Goal: Information Seeking & Learning: Learn about a topic

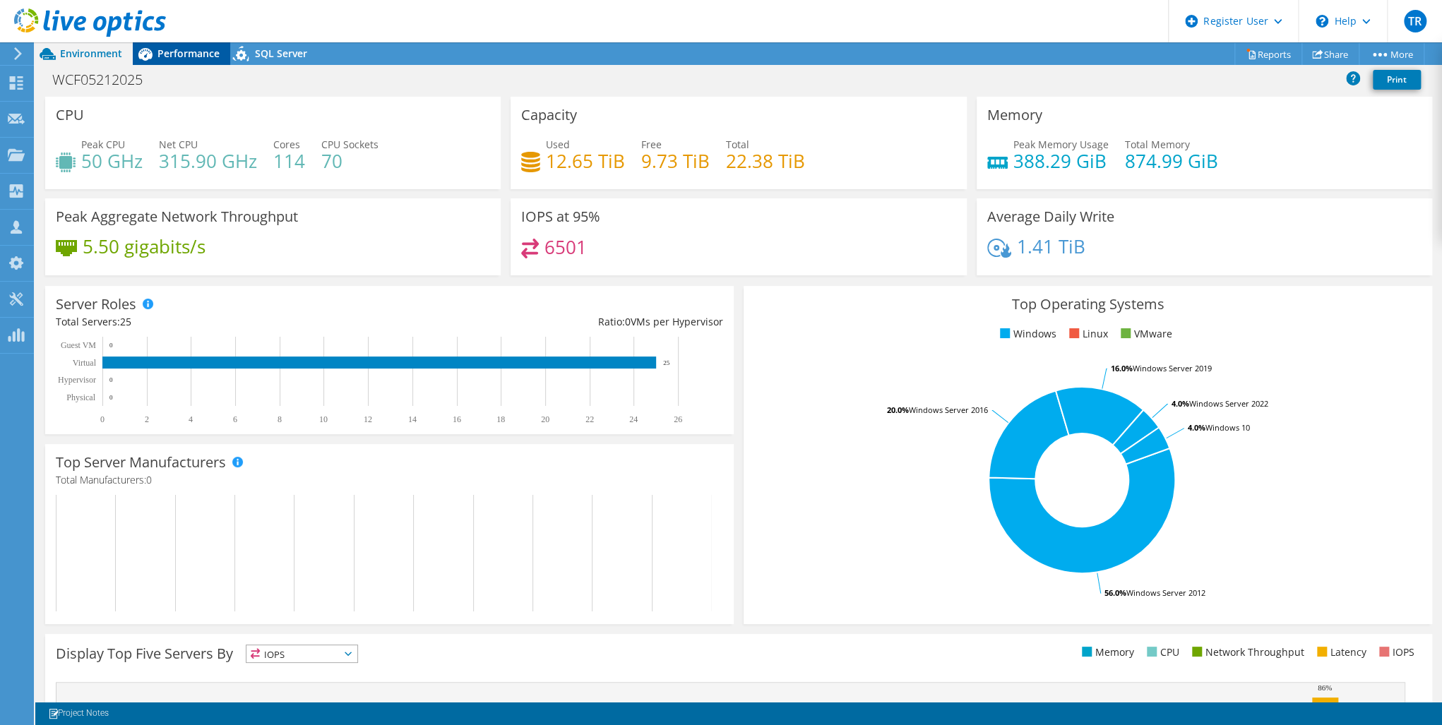
click at [178, 63] on div "Performance" at bounding box center [181, 53] width 97 height 23
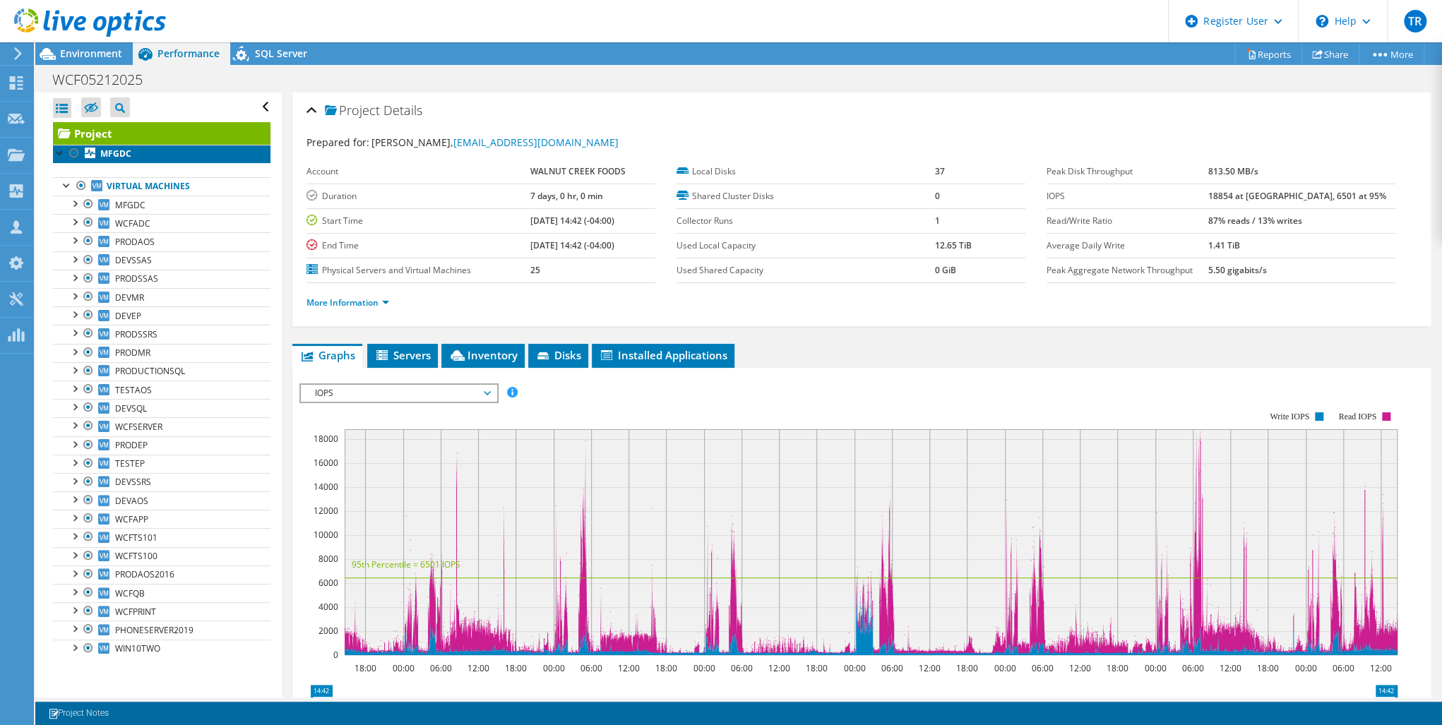
click at [130, 150] on b "MFGDC" at bounding box center [115, 154] width 31 height 12
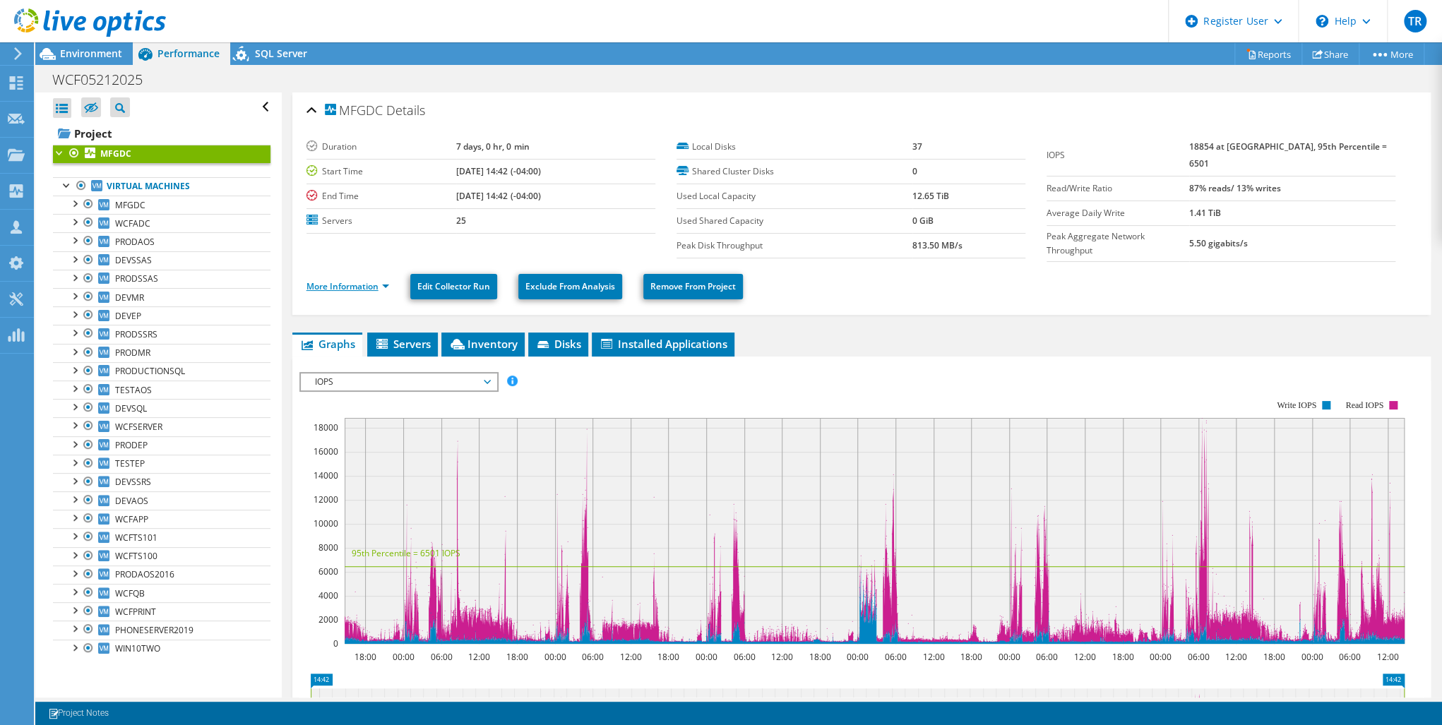
click at [340, 280] on link "More Information" at bounding box center [348, 286] width 83 height 12
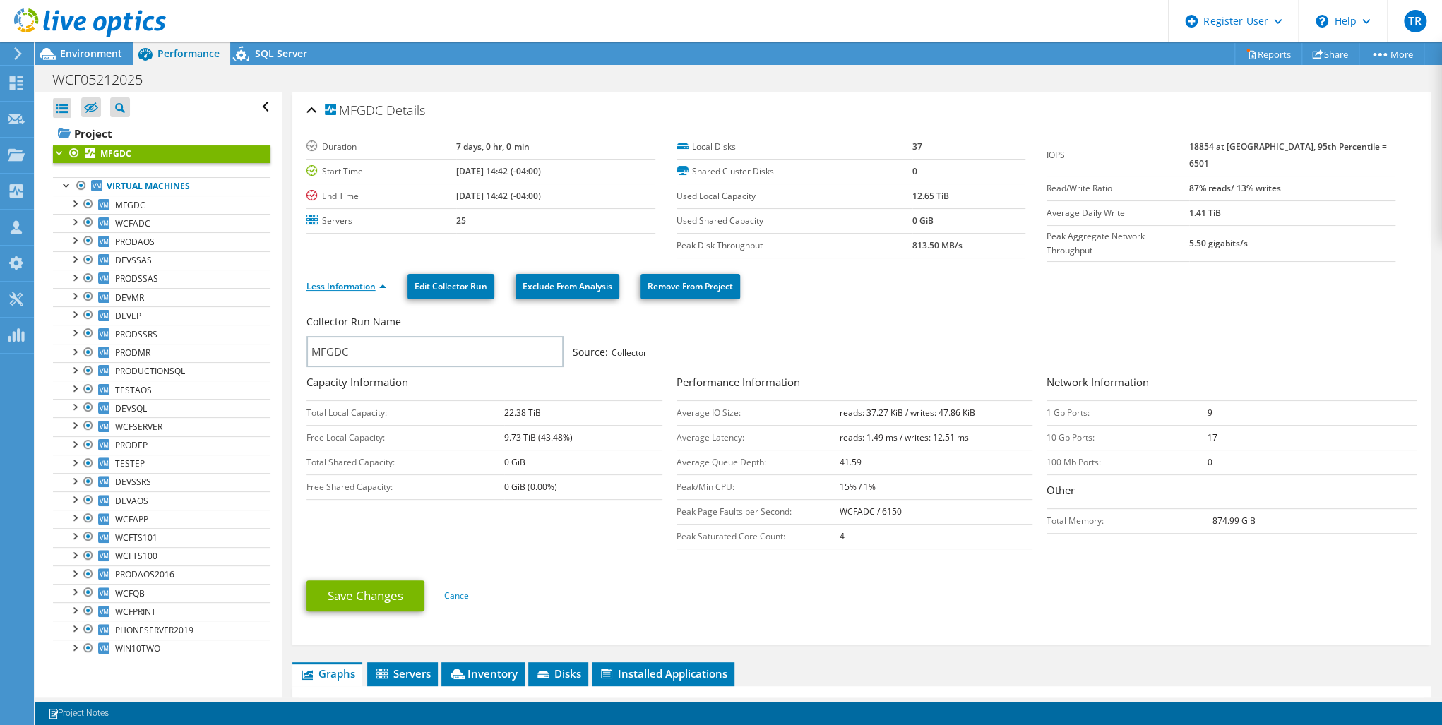
click at [362, 283] on link "Less Information" at bounding box center [347, 286] width 80 height 12
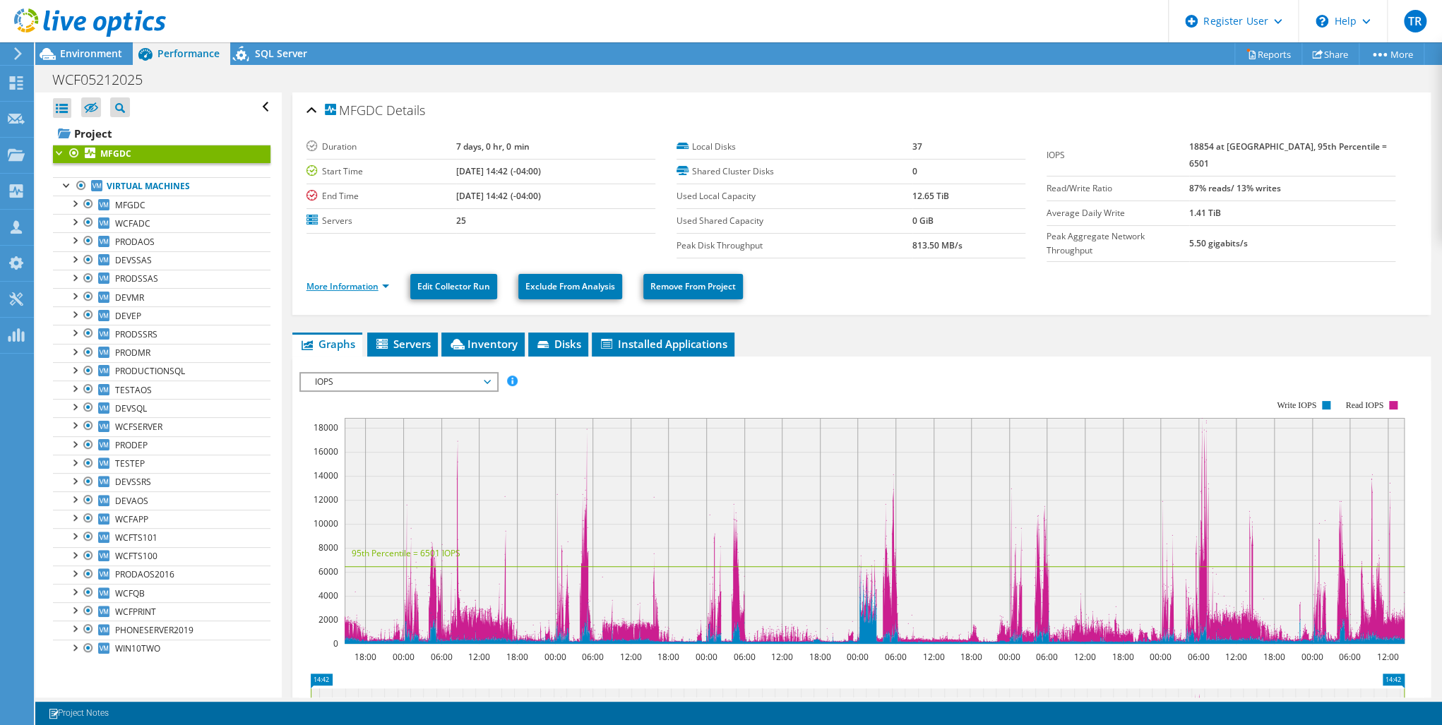
click at [362, 283] on link "More Information" at bounding box center [348, 286] width 83 height 12
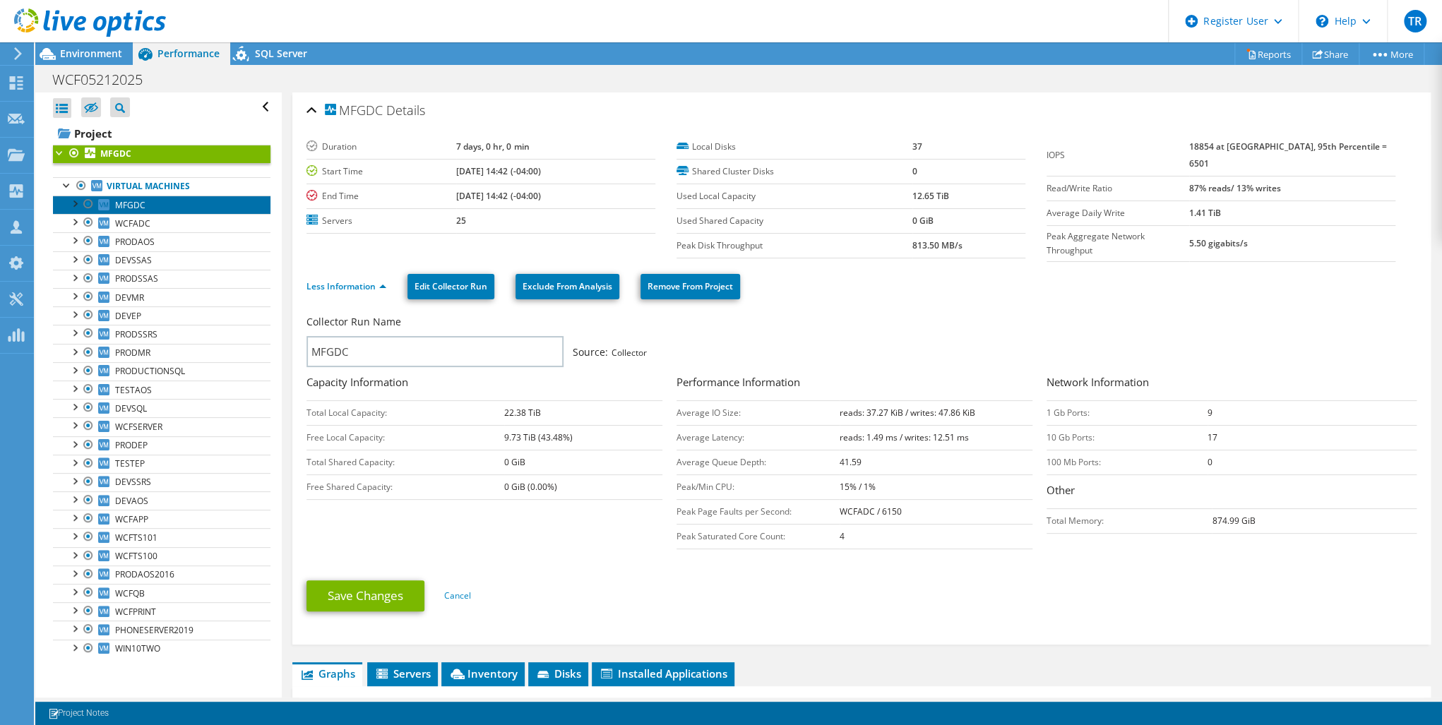
click at [141, 211] on link "MFGDC" at bounding box center [162, 205] width 218 height 18
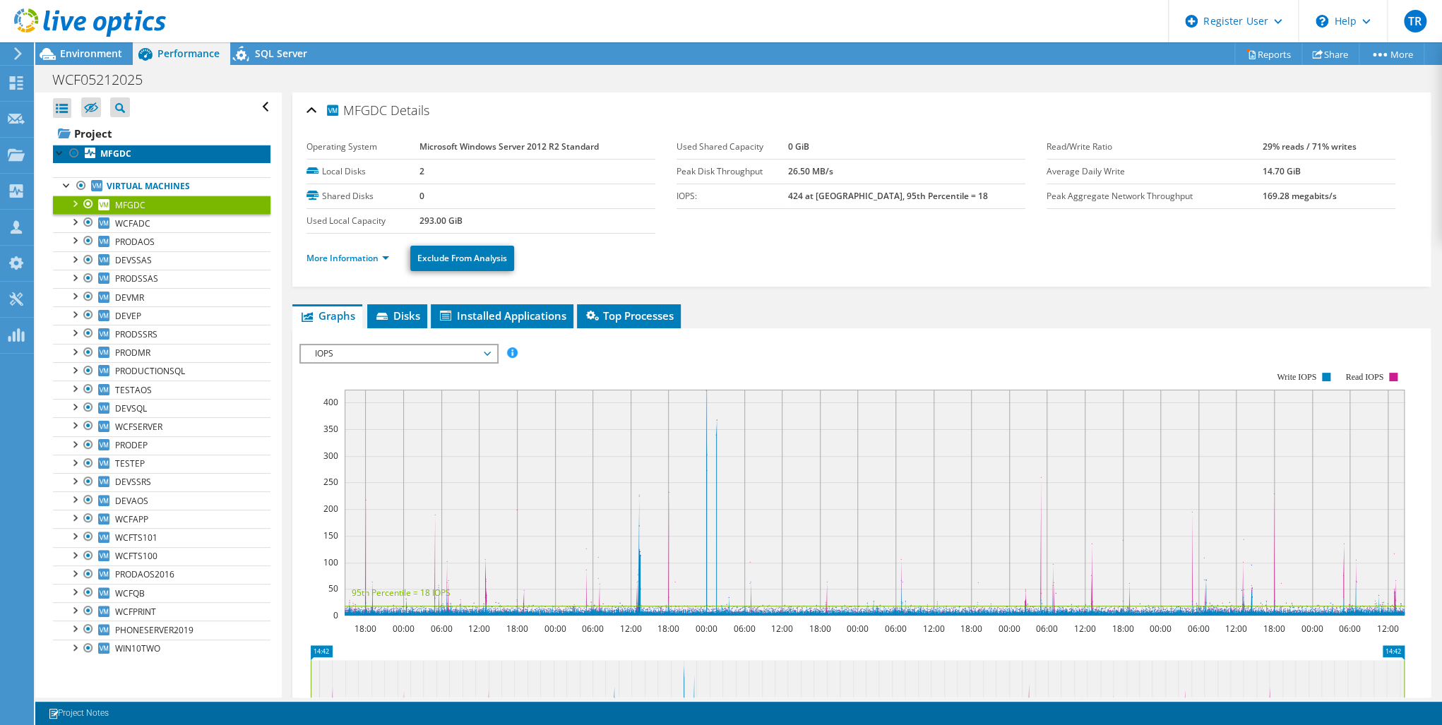
click at [102, 155] on b "MFGDC" at bounding box center [115, 154] width 31 height 12
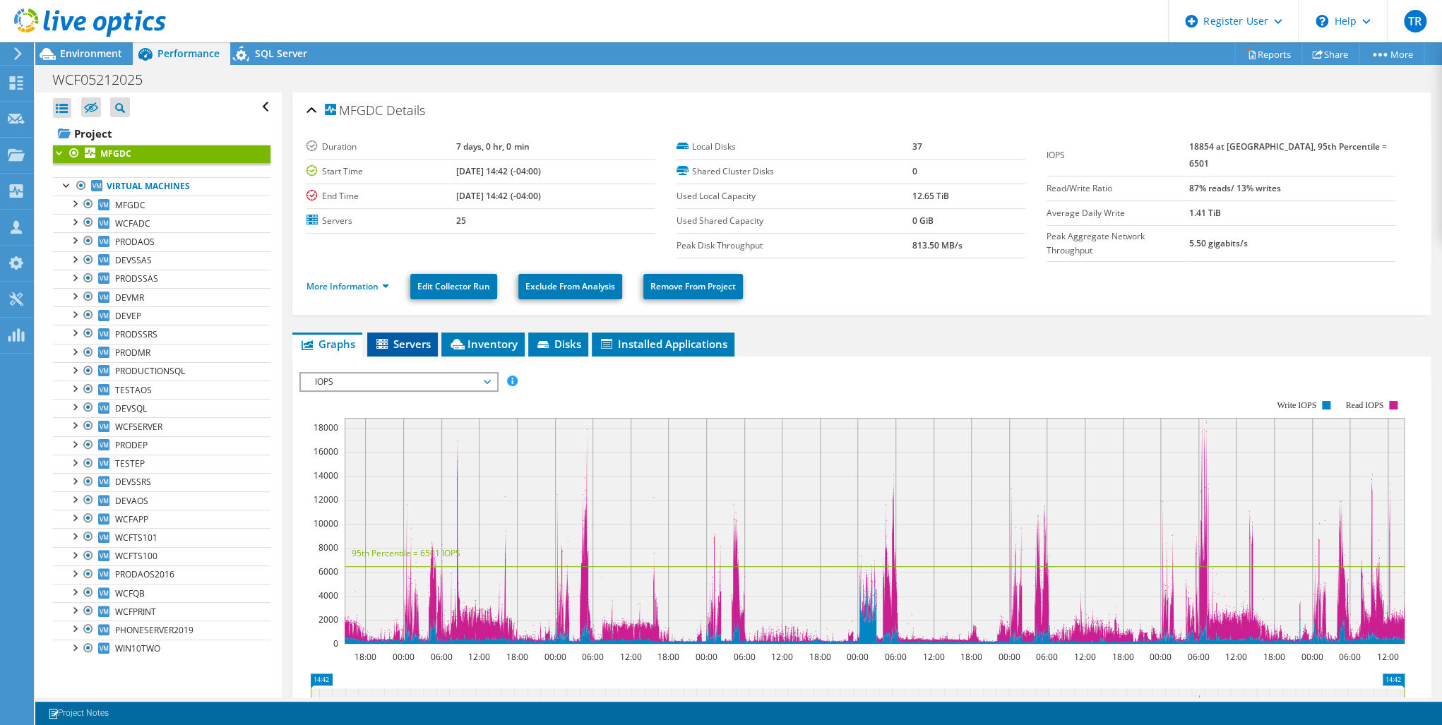
click at [385, 339] on icon at bounding box center [381, 344] width 11 height 10
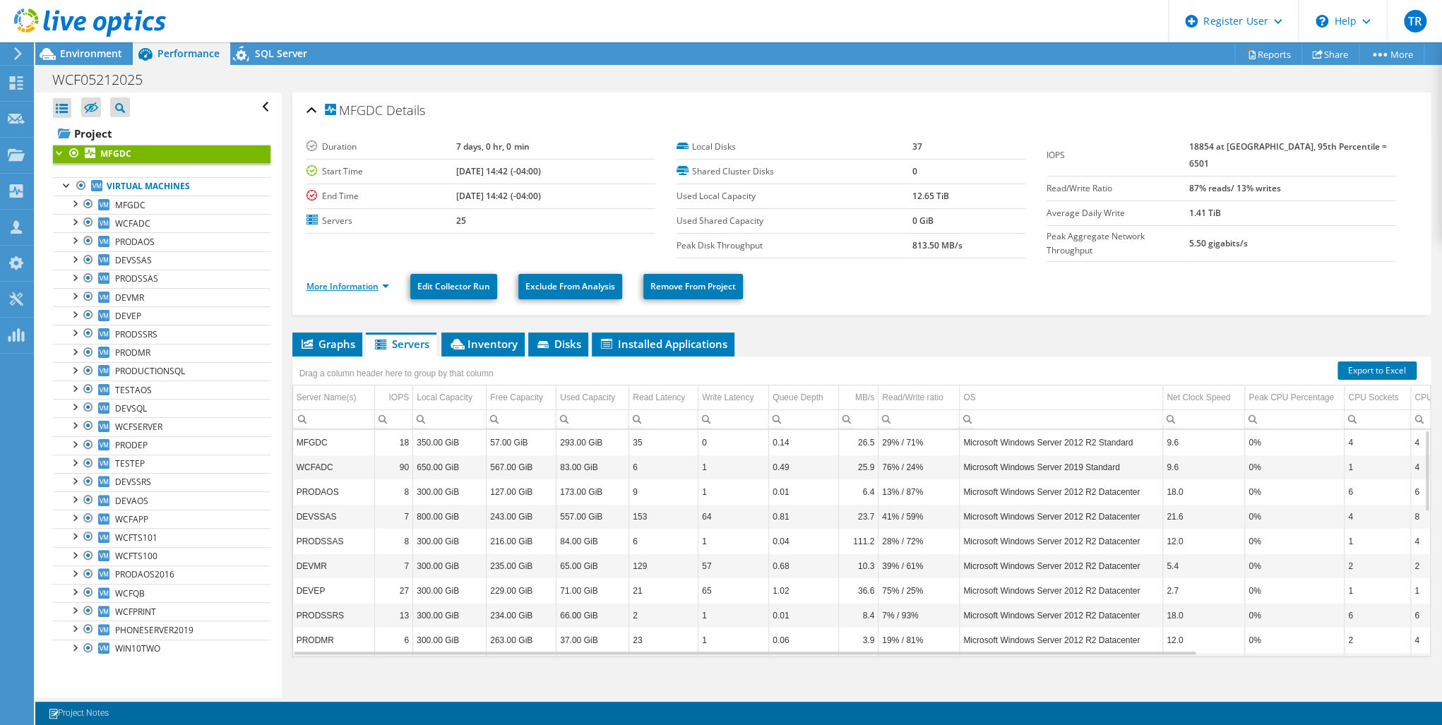
click at [345, 280] on link "More Information" at bounding box center [348, 286] width 83 height 12
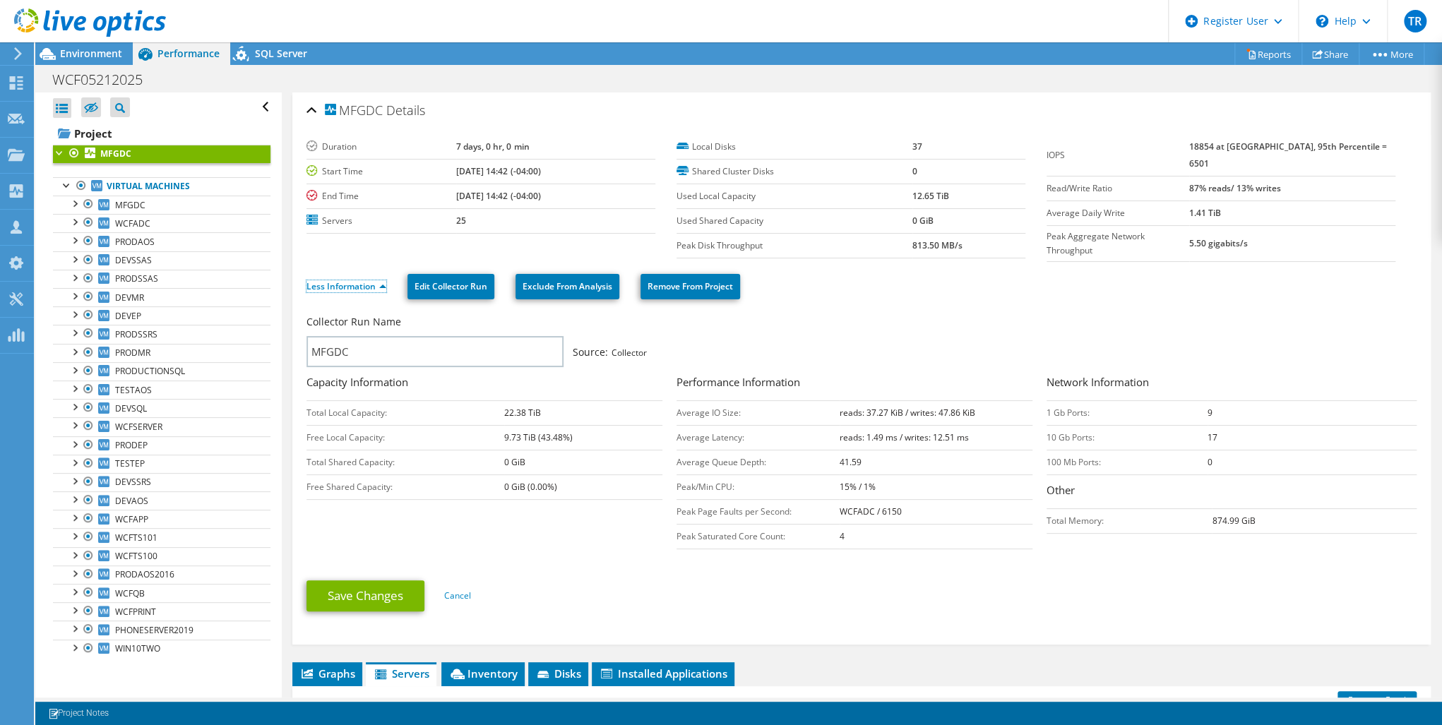
scroll to position [57, 0]
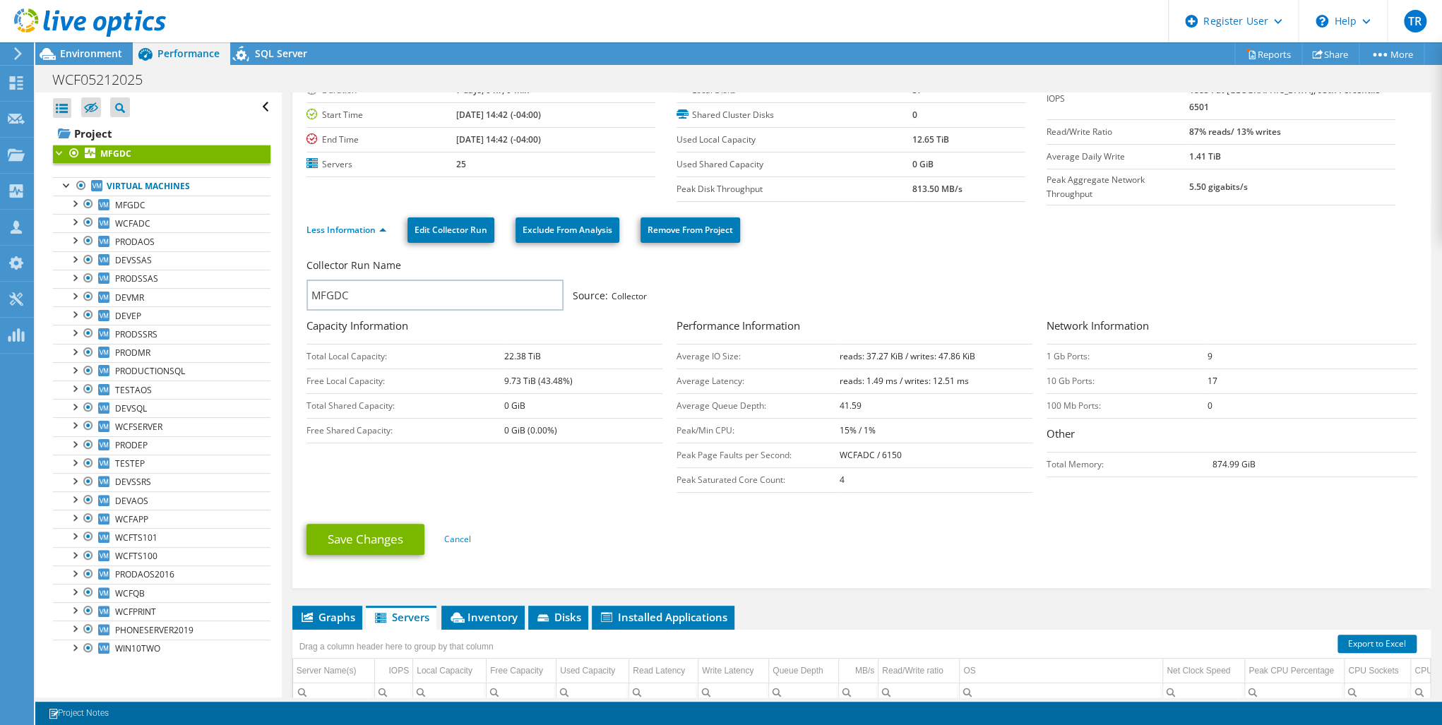
click at [131, 150] on link "MFGDC" at bounding box center [162, 154] width 218 height 18
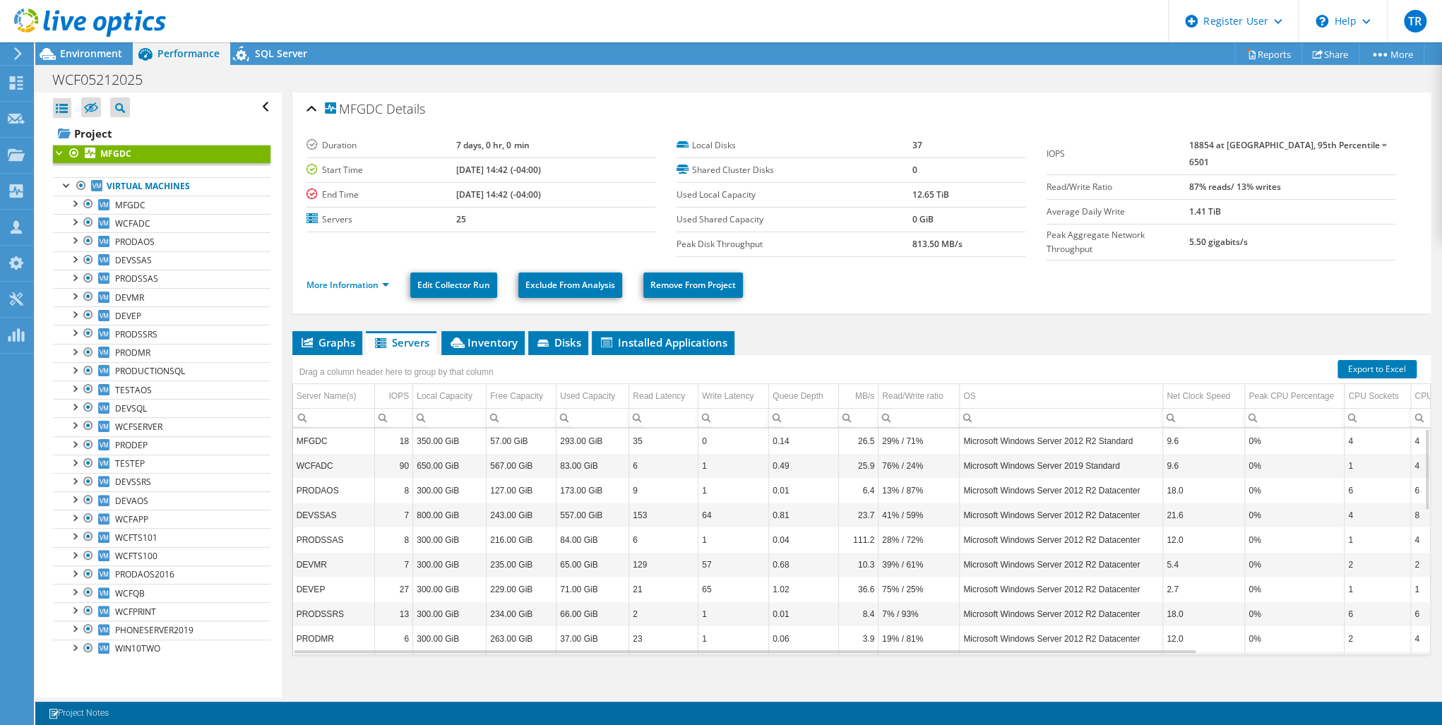
scroll to position [0, 0]
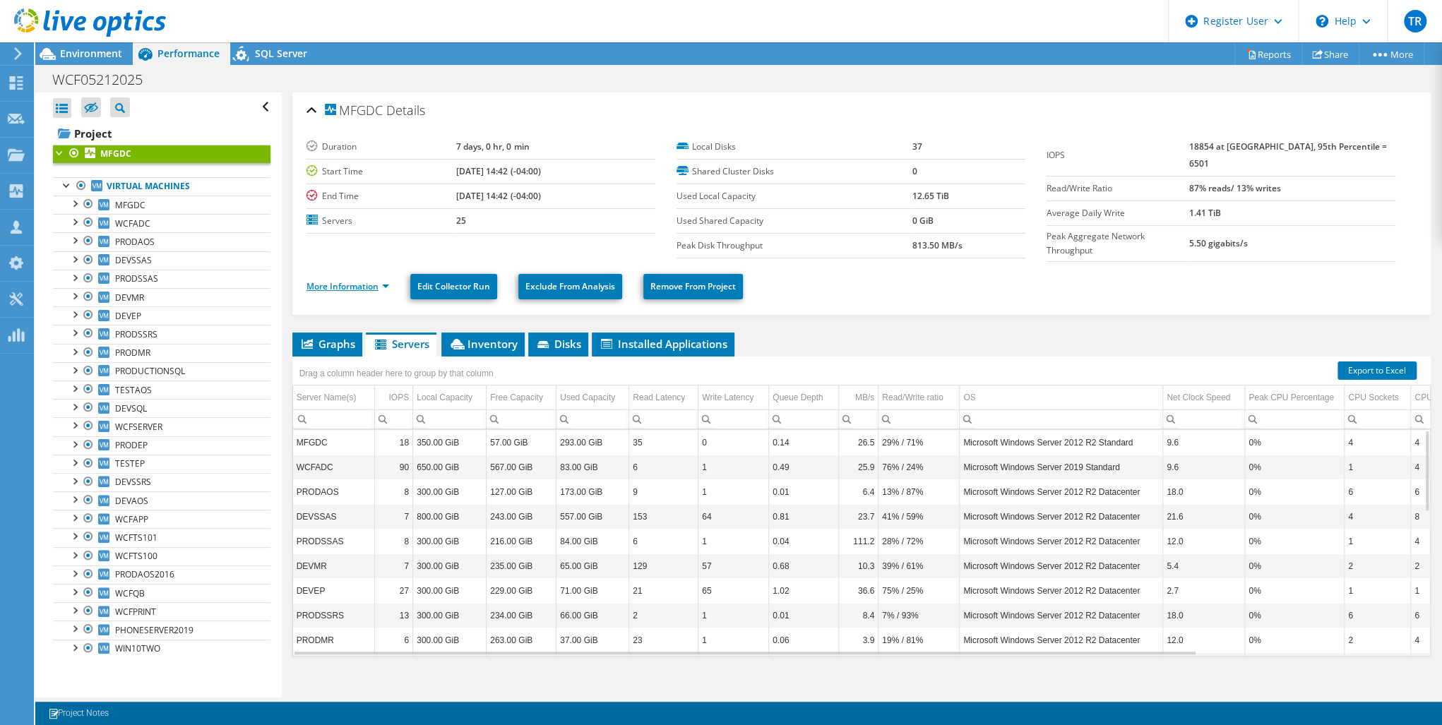
click at [327, 280] on link "More Information" at bounding box center [348, 286] width 83 height 12
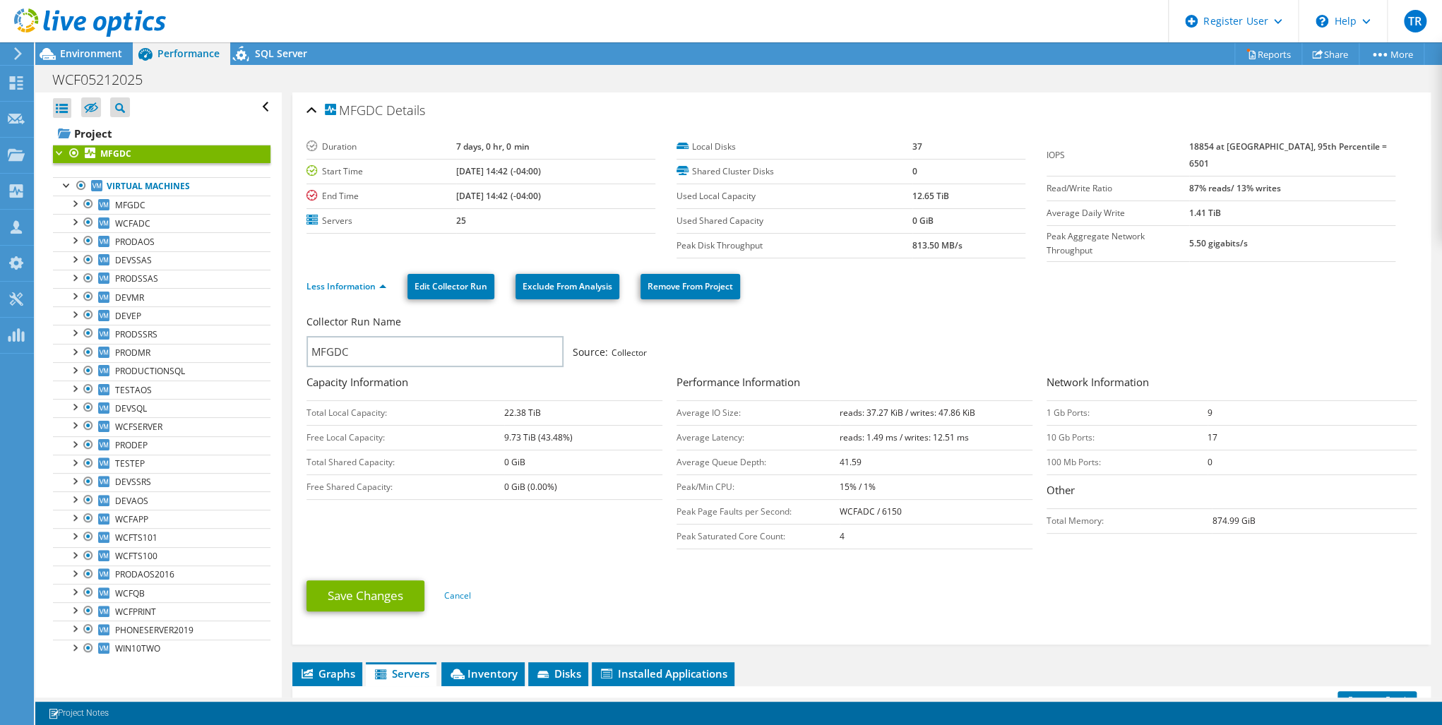
click at [113, 45] on div at bounding box center [83, 23] width 166 height 47
click at [107, 48] on span "Environment" at bounding box center [91, 53] width 62 height 13
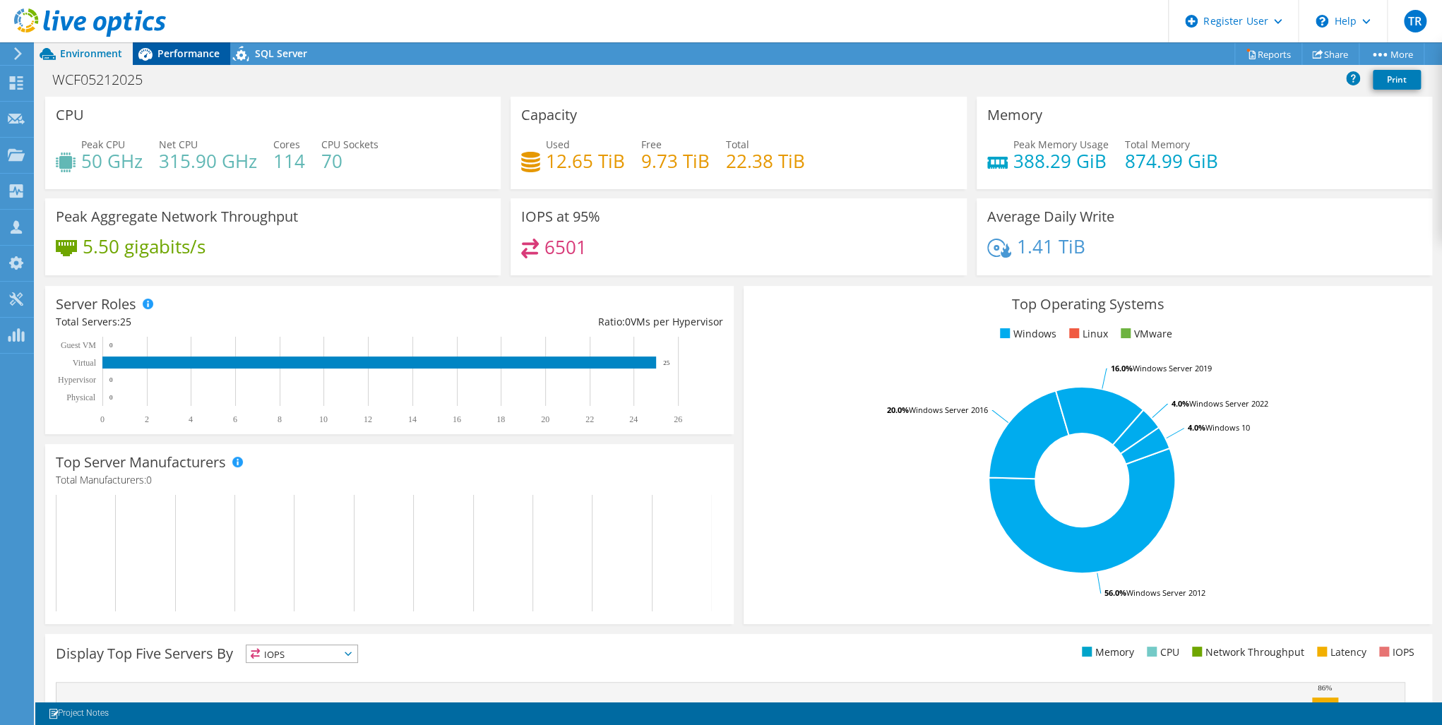
click at [194, 56] on span "Performance" at bounding box center [189, 53] width 62 height 13
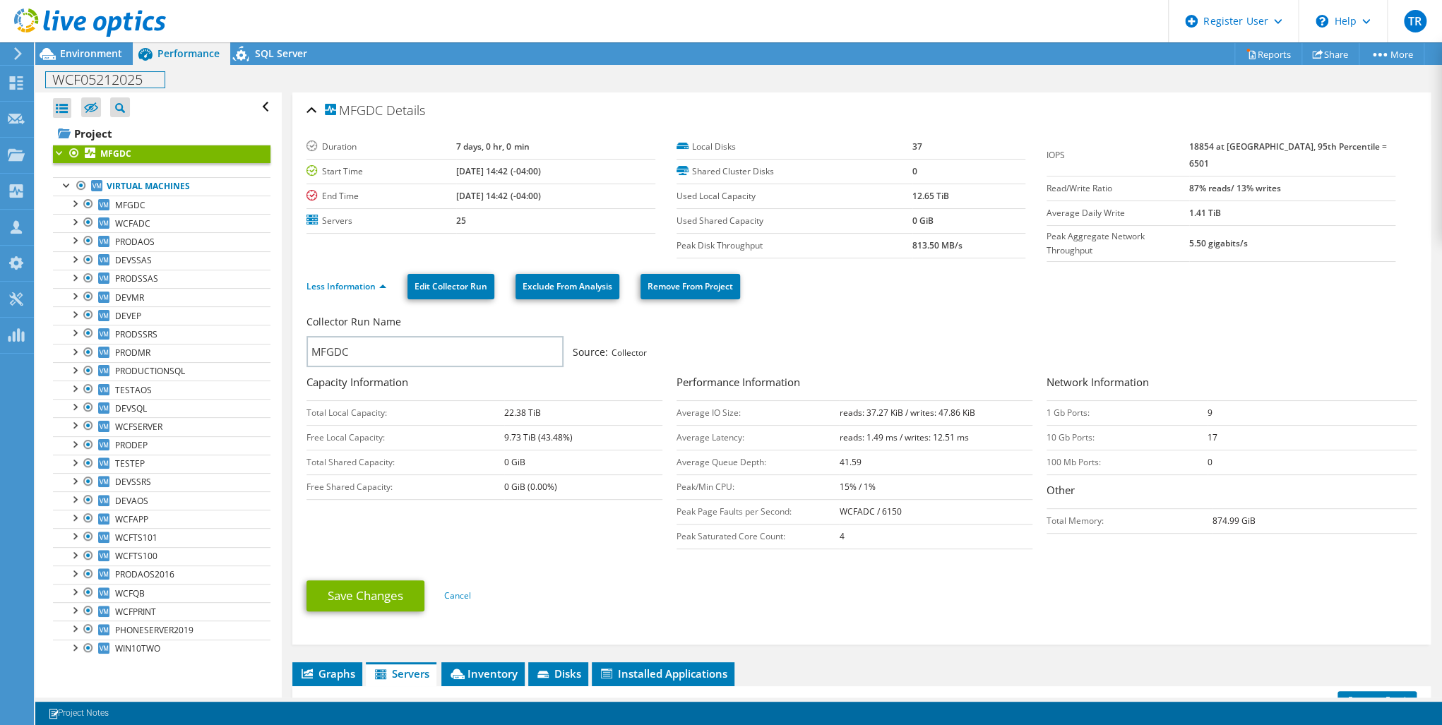
click at [91, 83] on h1 "WCF05212025" at bounding box center [105, 80] width 119 height 16
click at [89, 64] on div "Environment" at bounding box center [83, 53] width 97 height 23
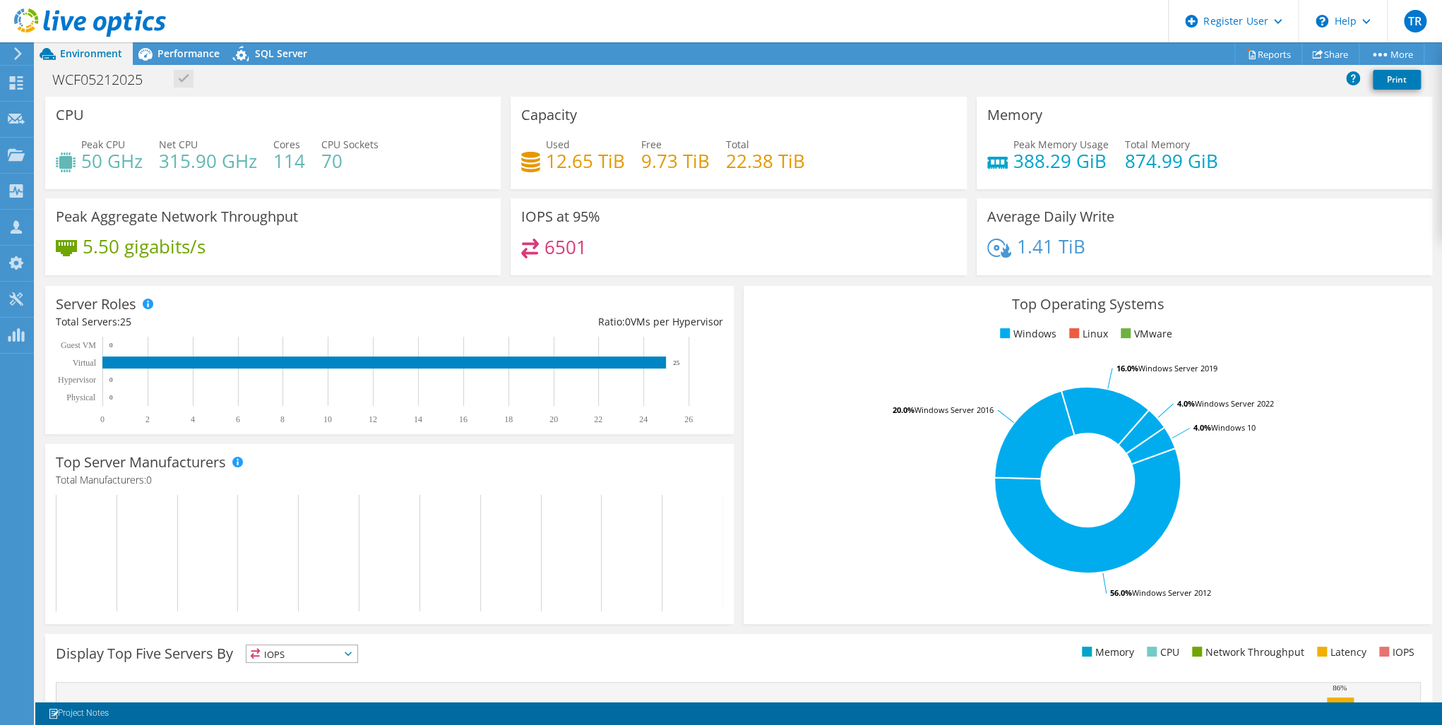
click at [89, 59] on span "Environment" at bounding box center [91, 53] width 62 height 13
click at [184, 52] on span "Performance" at bounding box center [189, 53] width 62 height 13
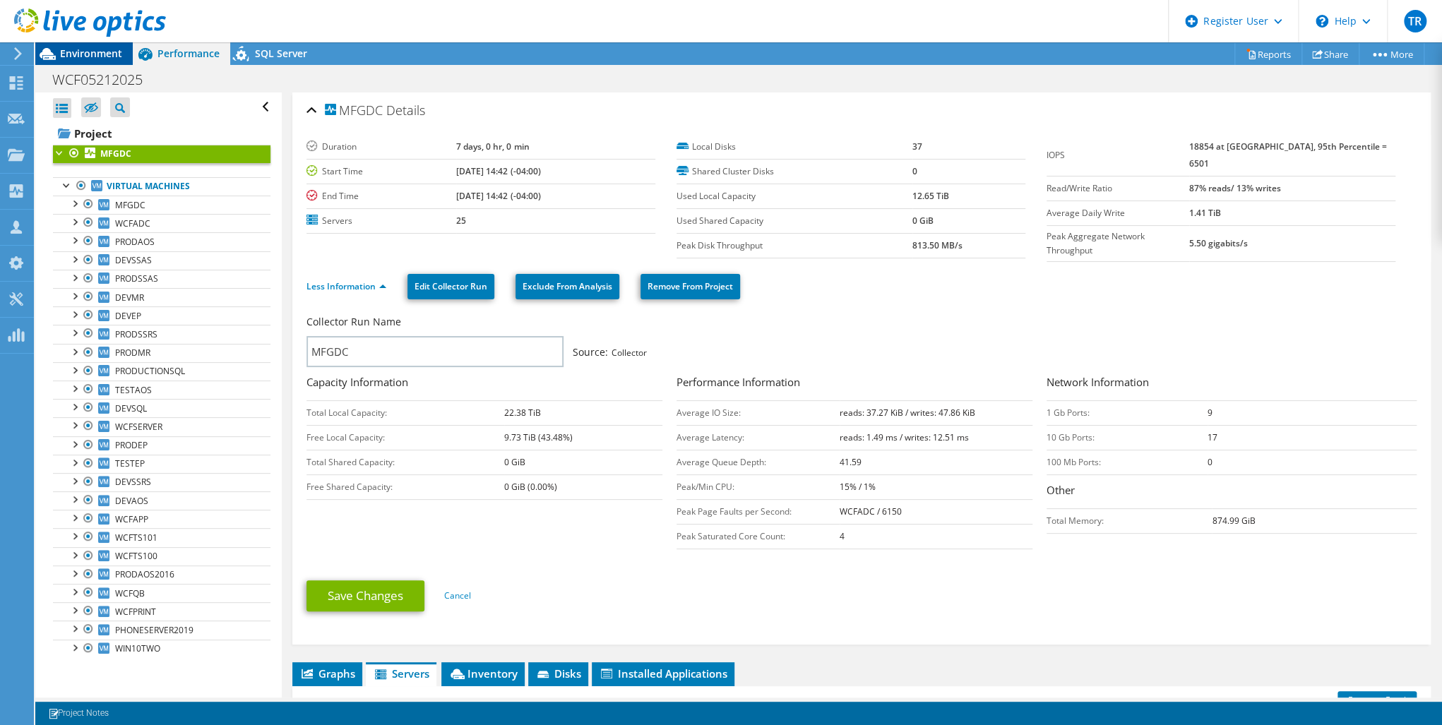
click at [86, 53] on span "Environment" at bounding box center [91, 53] width 62 height 13
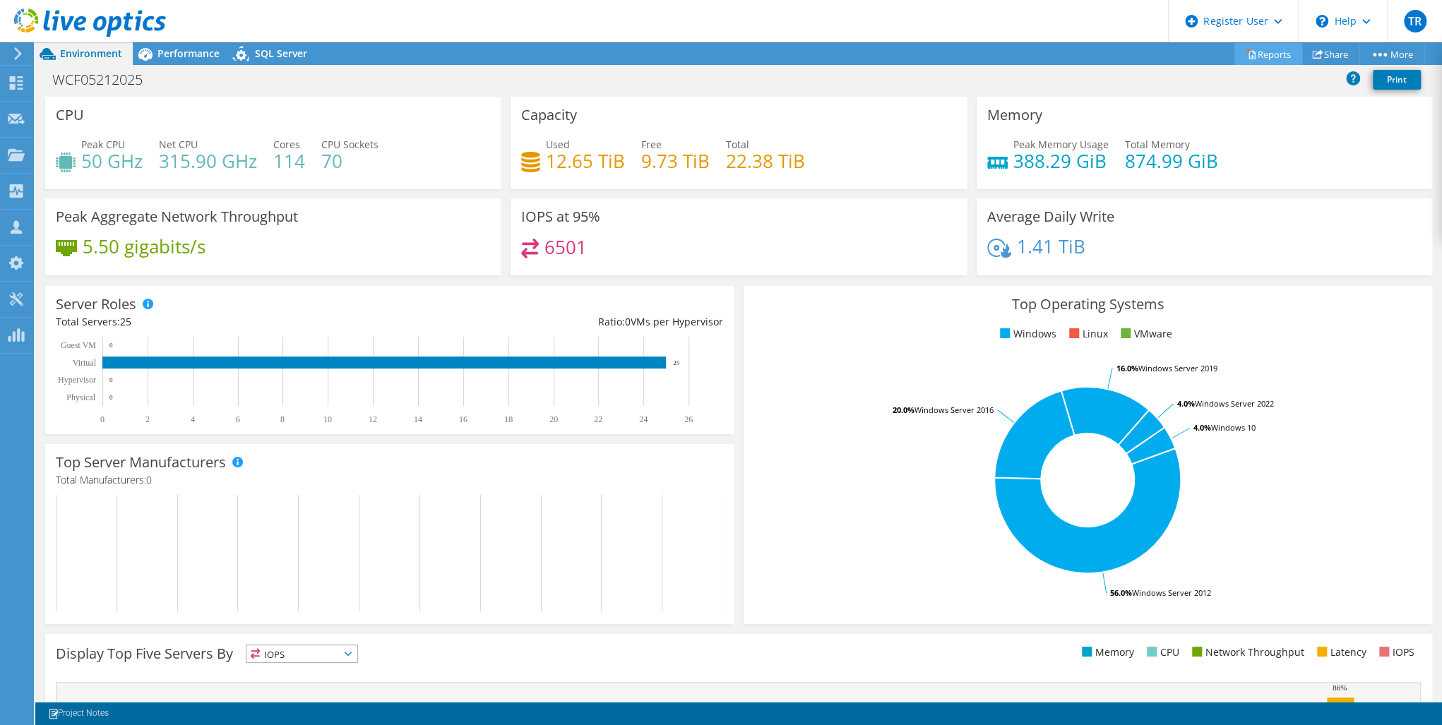
click at [1260, 54] on link "Reports" at bounding box center [1269, 54] width 68 height 22
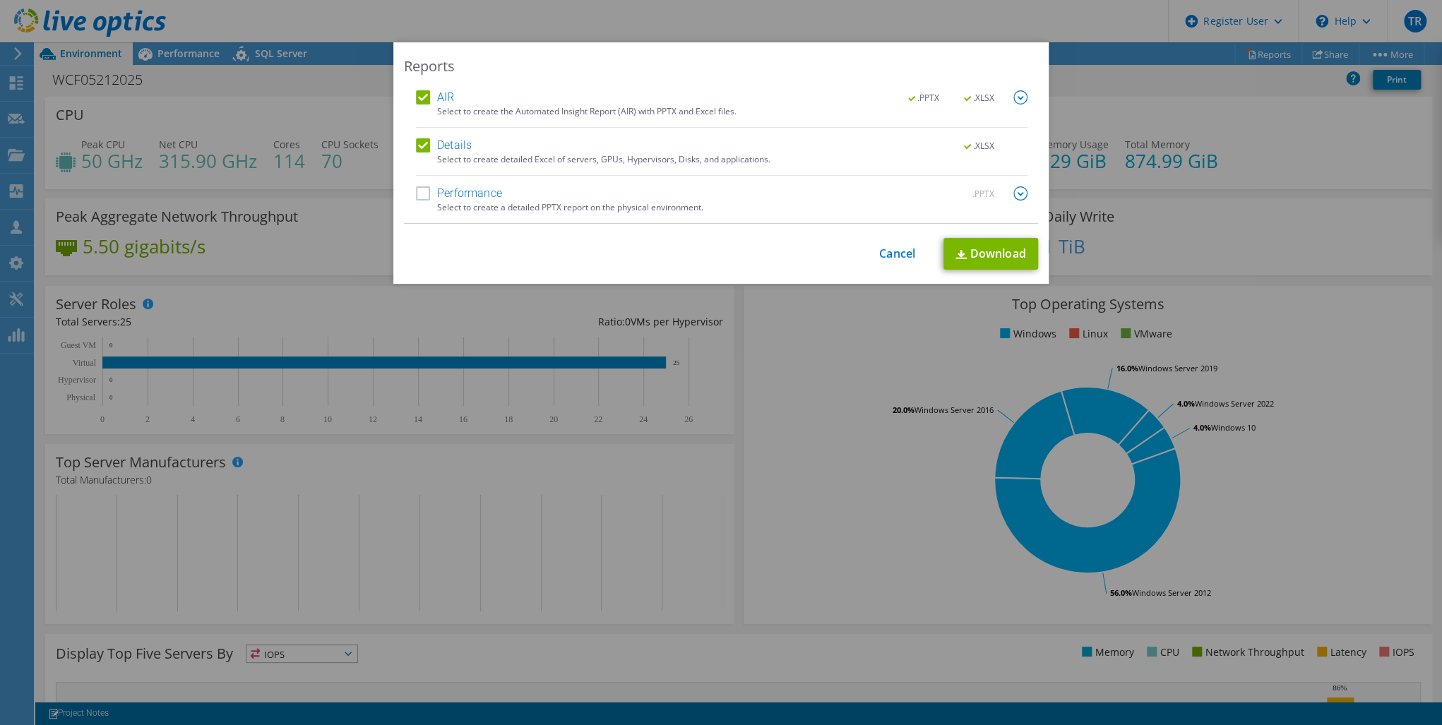
click at [1135, 155] on div "Reports AIR .PPTX .XLSX Select to create the Automated Insight Report (AIR) wit…" at bounding box center [721, 362] width 1442 height 641
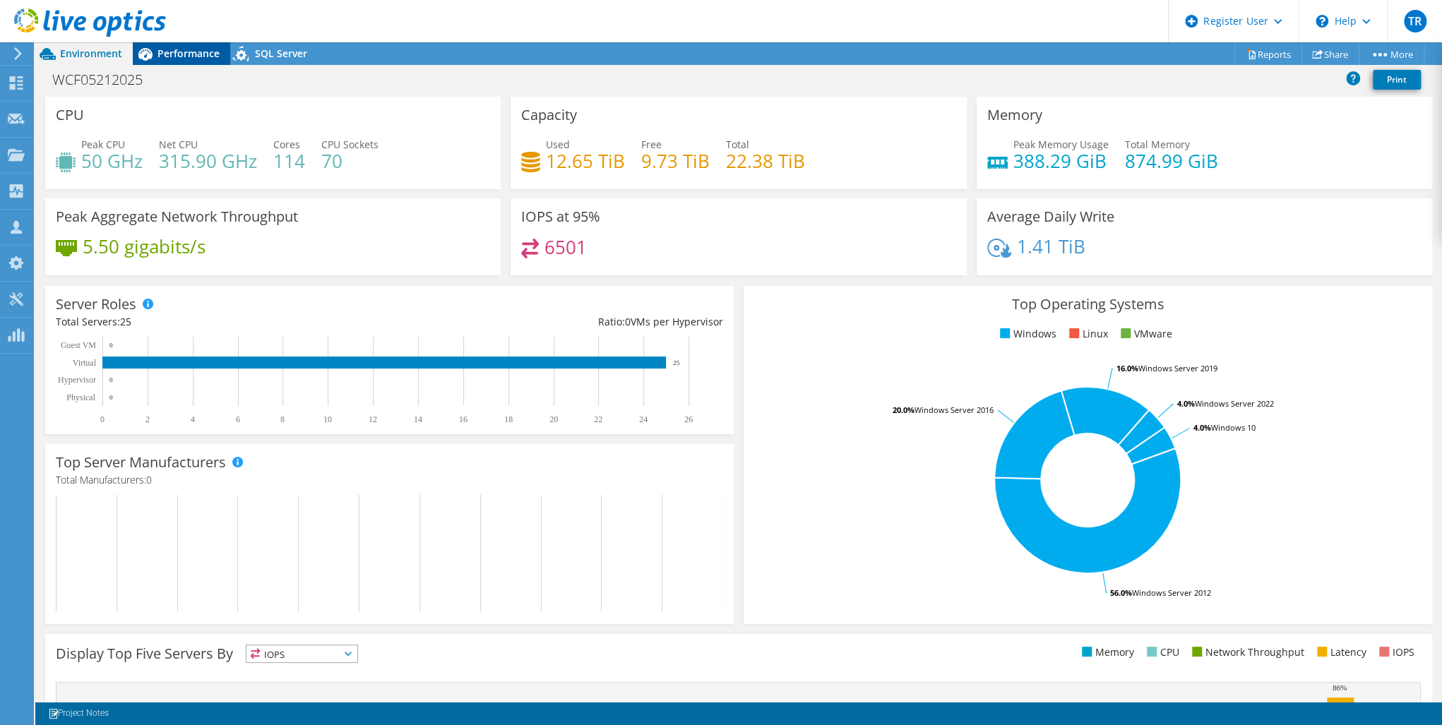
click at [191, 62] on div "Performance" at bounding box center [181, 53] width 97 height 23
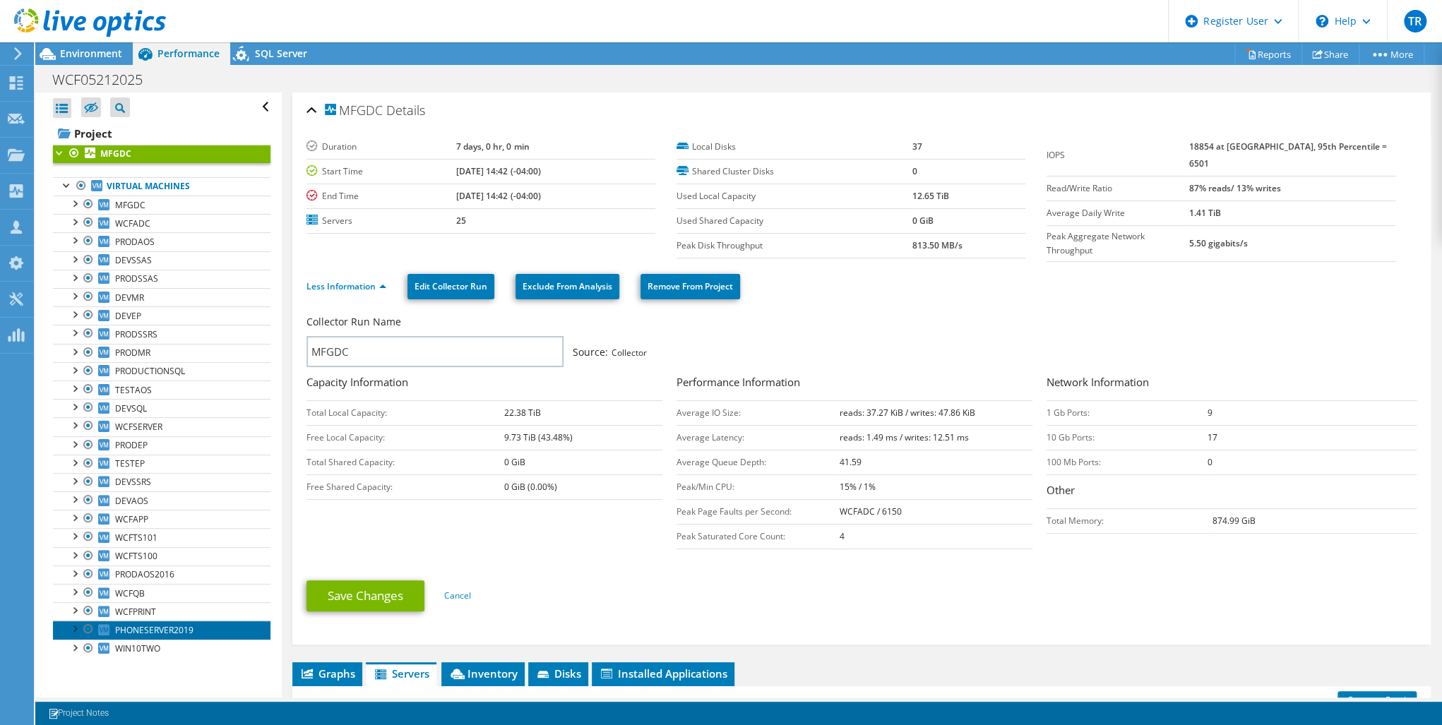
click at [161, 627] on span "PHONESERVER2019" at bounding box center [154, 630] width 78 height 12
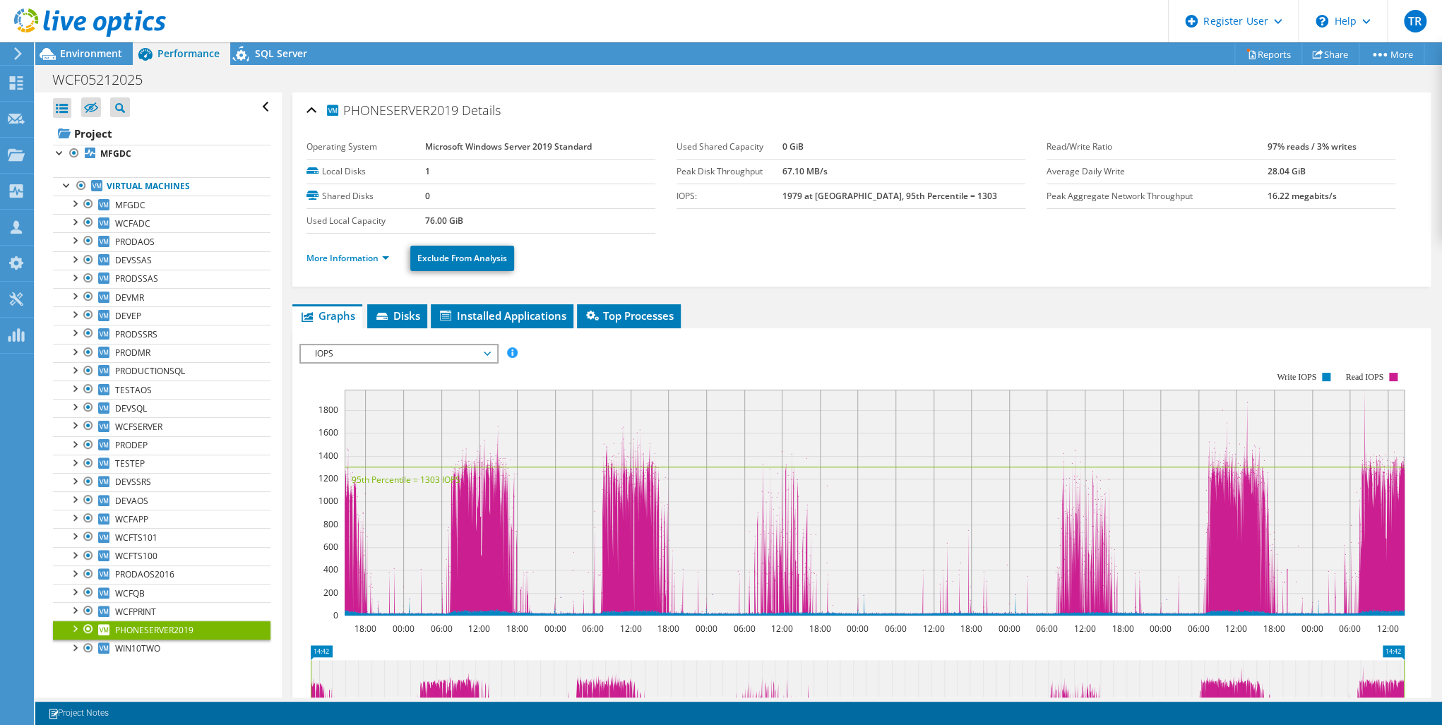
drag, startPoint x: 161, startPoint y: 627, endPoint x: 191, endPoint y: 586, distance: 50.6
click at [161, 626] on span "PHONESERVER2019" at bounding box center [154, 630] width 78 height 12
click at [124, 206] on span "MFGDC" at bounding box center [130, 205] width 30 height 12
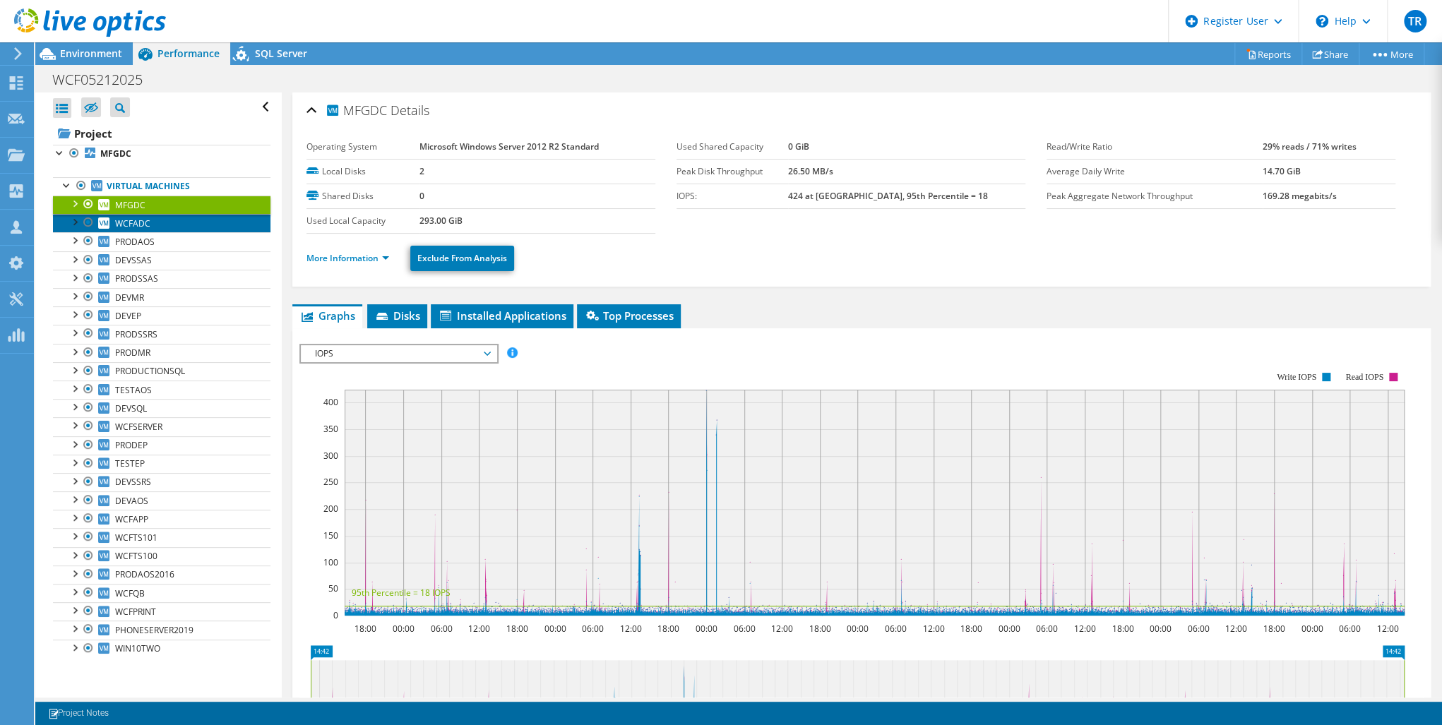
click at [139, 225] on span "WCFADC" at bounding box center [132, 224] width 35 height 12
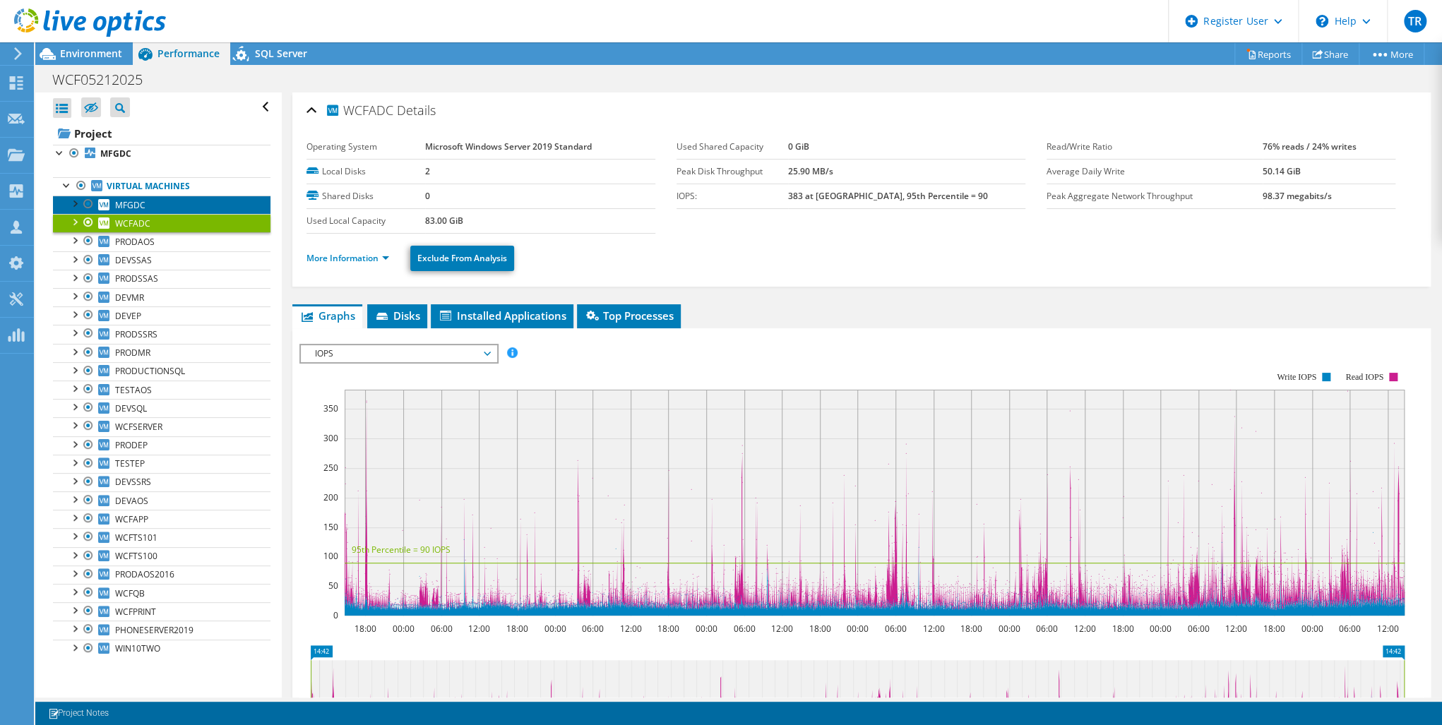
click at [158, 206] on link "MFGDC" at bounding box center [162, 205] width 218 height 18
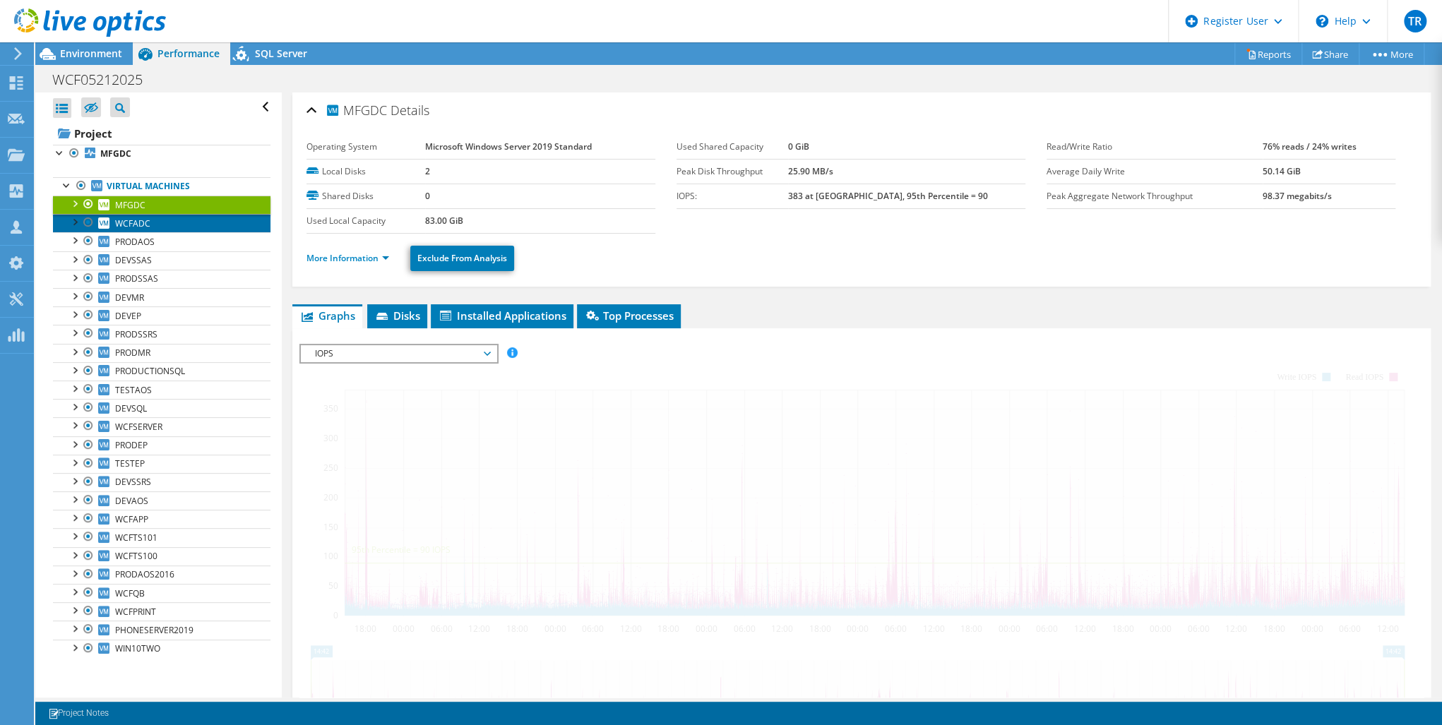
click at [160, 225] on link "WCFADC" at bounding box center [162, 223] width 218 height 18
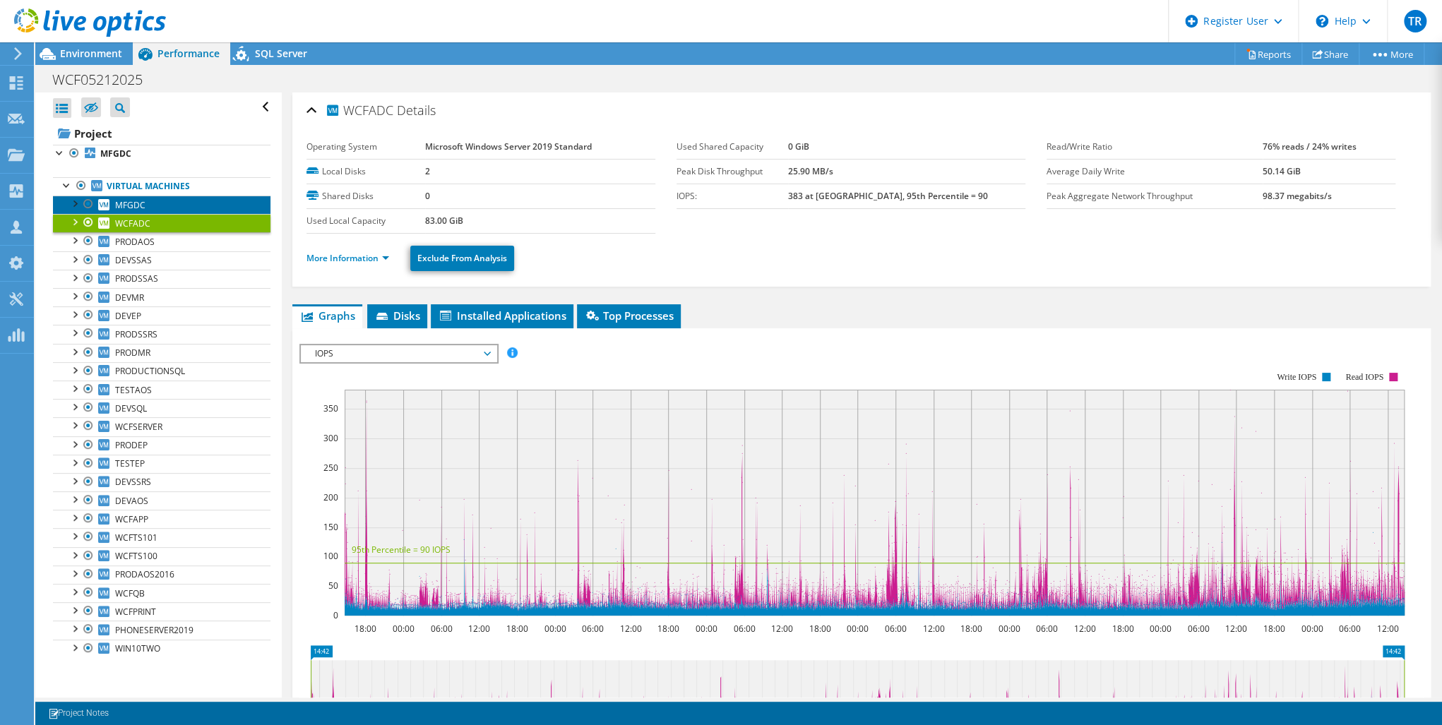
click at [138, 208] on span "MFGDC" at bounding box center [130, 205] width 30 height 12
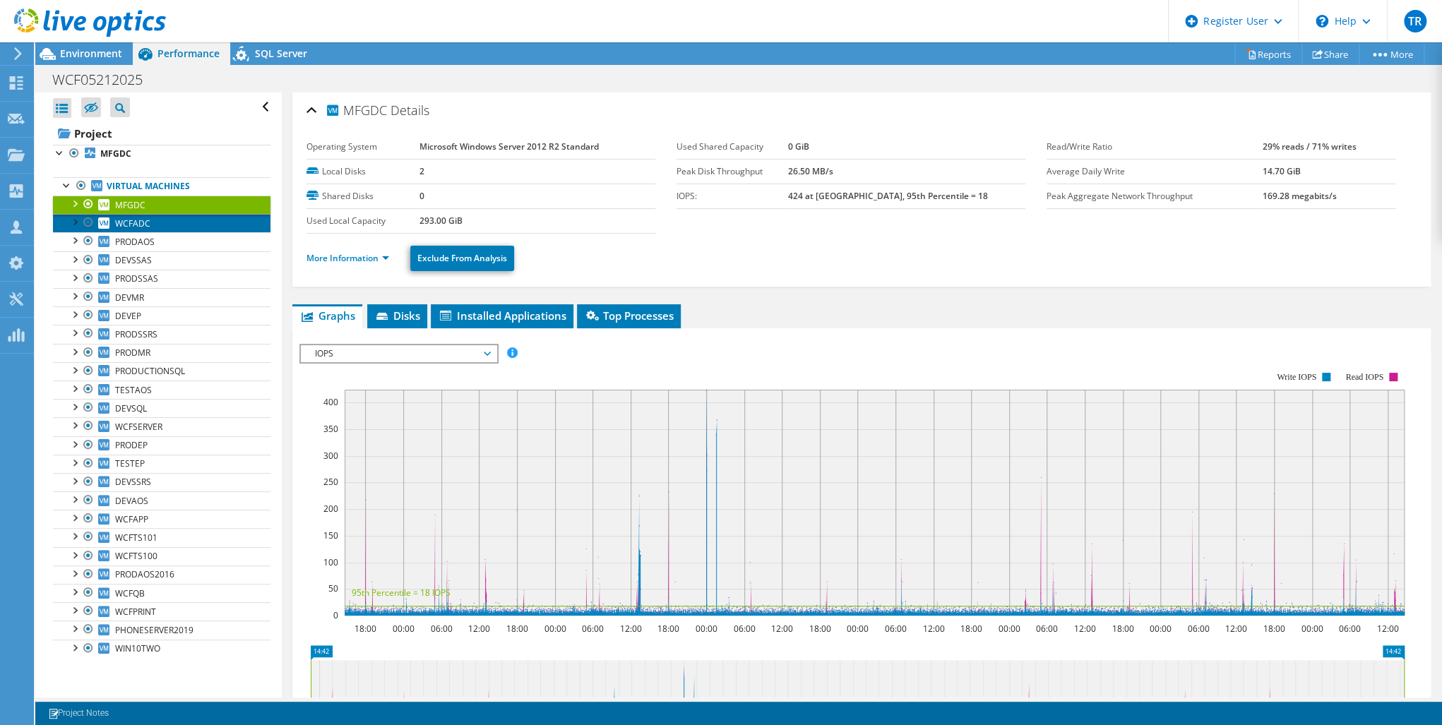
click at [165, 224] on link "WCFADC" at bounding box center [162, 223] width 218 height 18
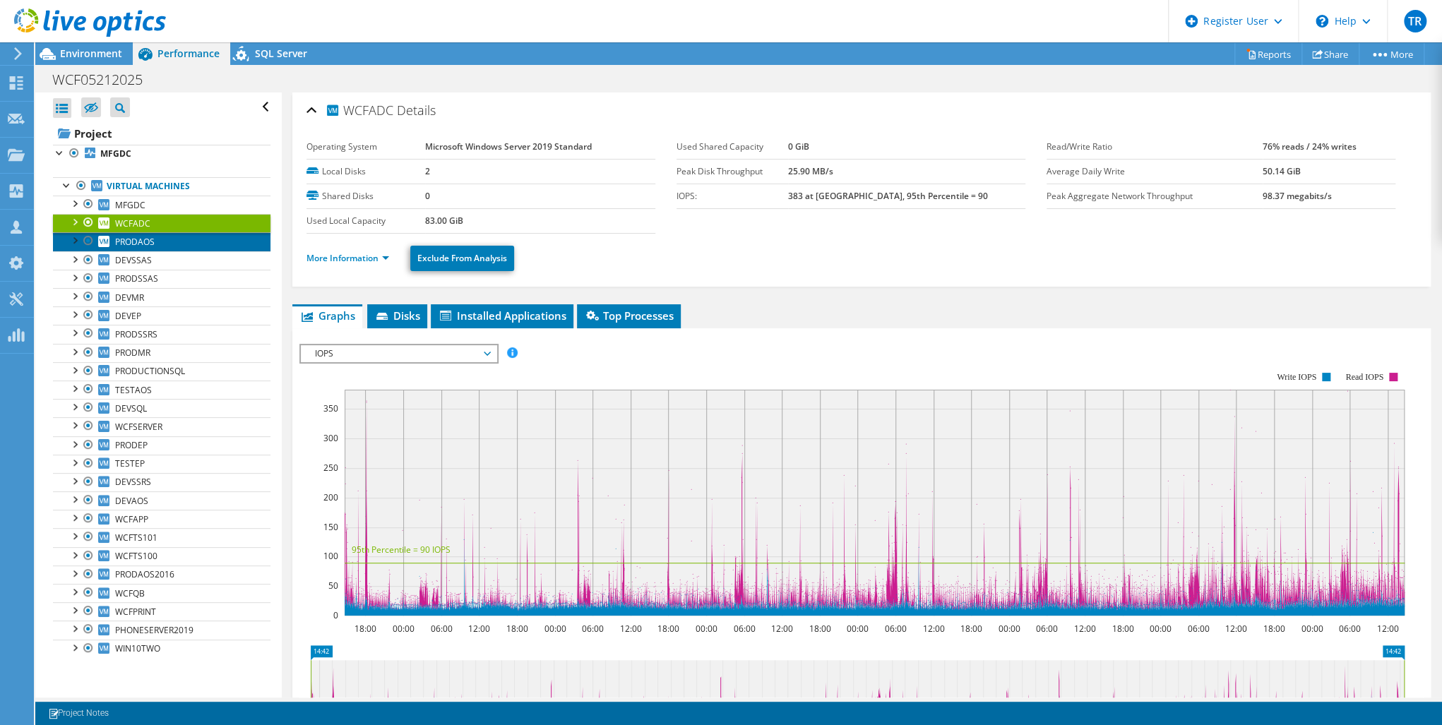
click at [158, 247] on link "PRODAOS" at bounding box center [162, 241] width 218 height 18
